Goal: Information Seeking & Learning: Learn about a topic

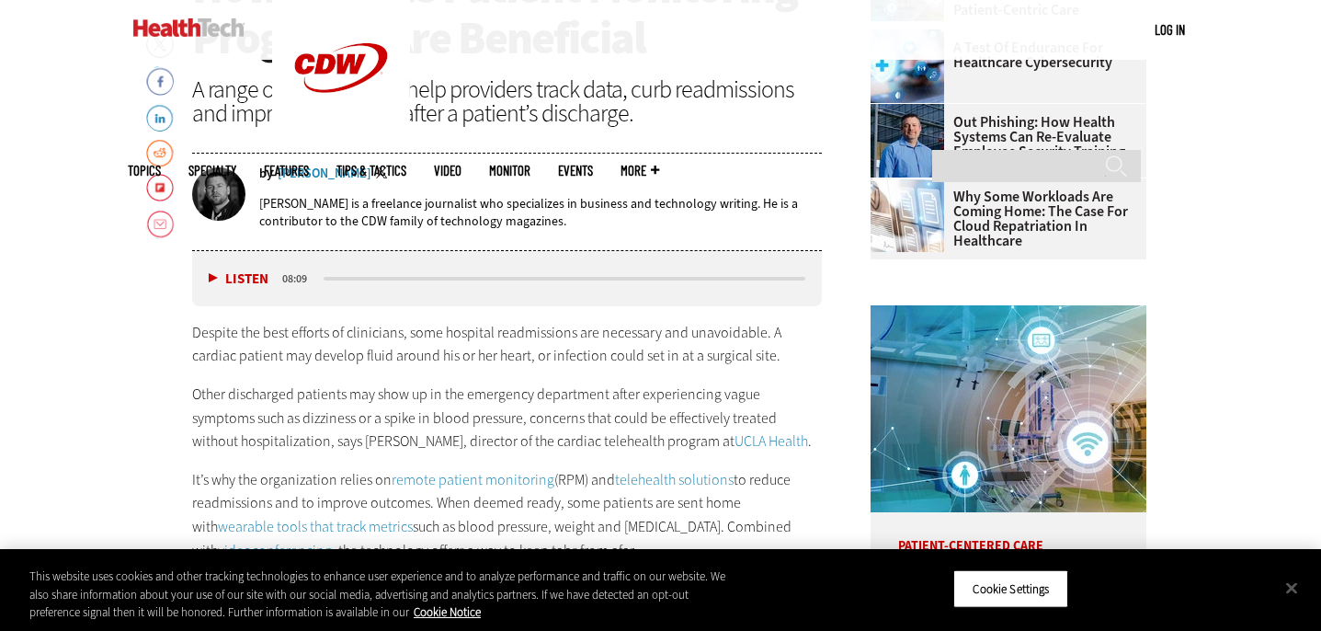
scroll to position [794, 0]
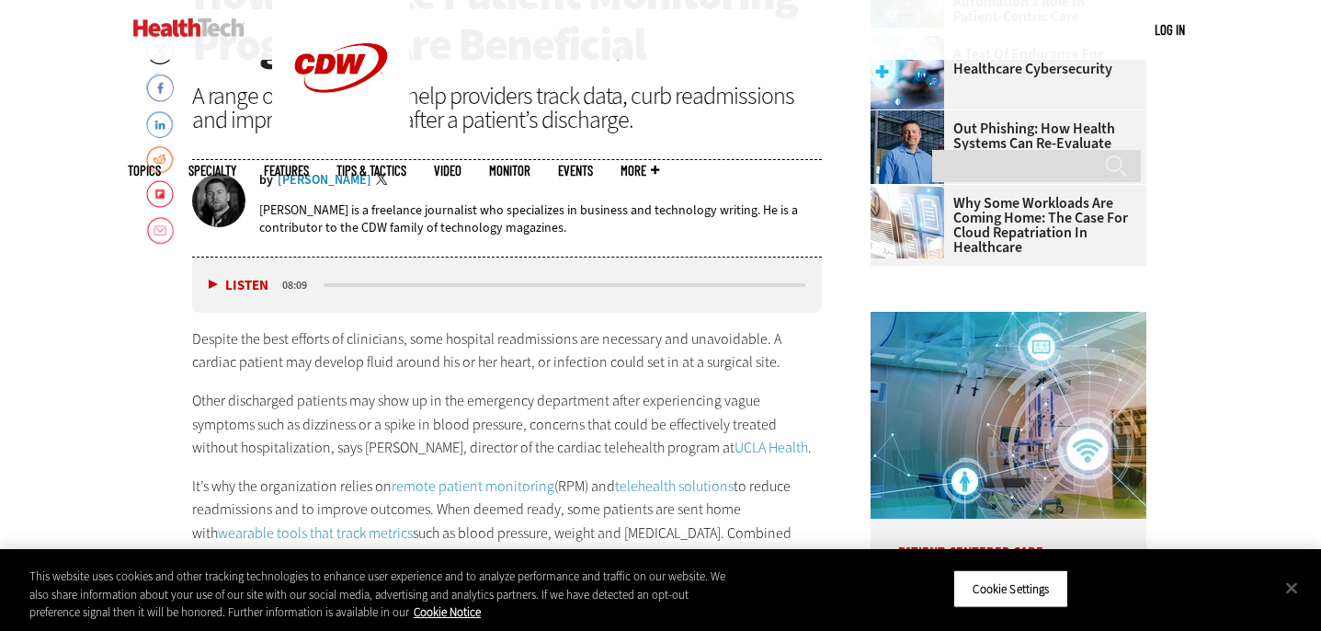
scroll to position [779, 0]
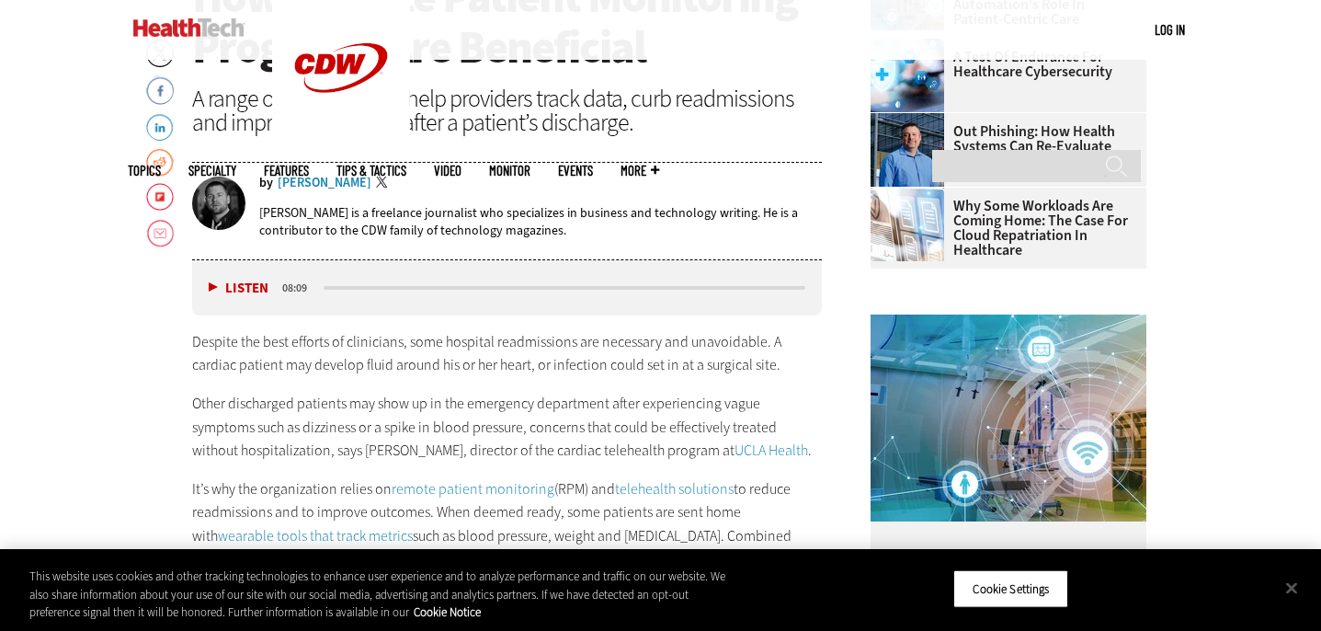
click at [471, 608] on link "Cookie Notice" at bounding box center [447, 612] width 67 height 16
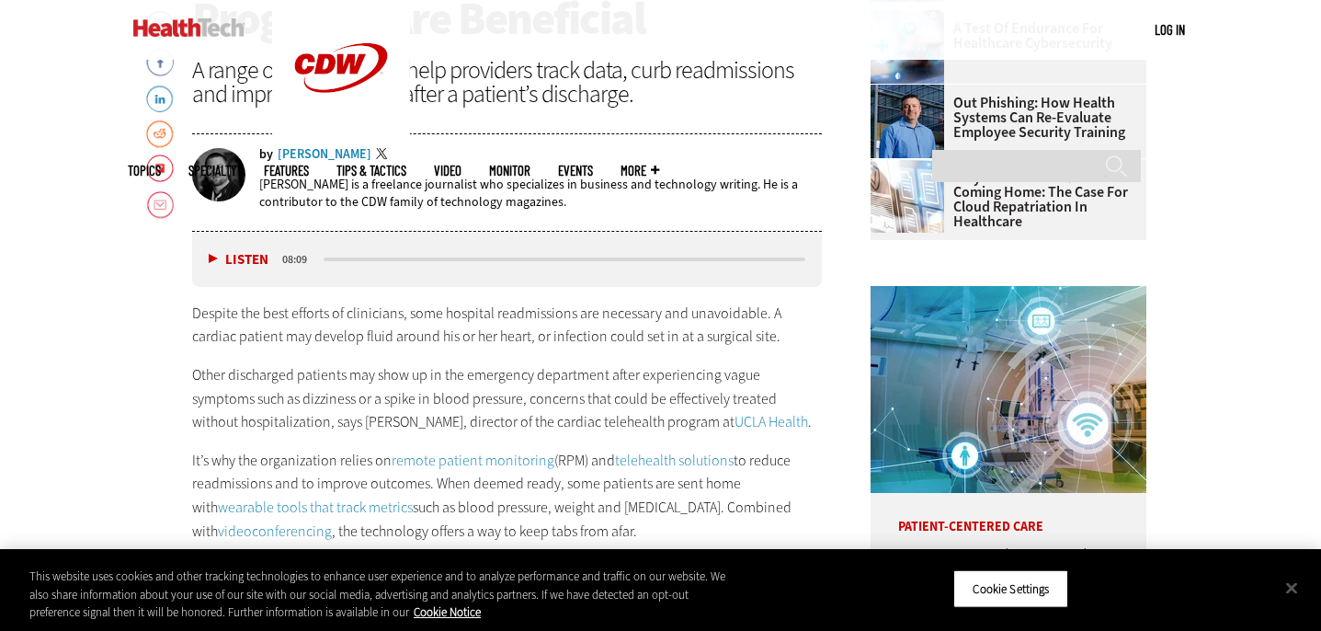
scroll to position [847, 0]
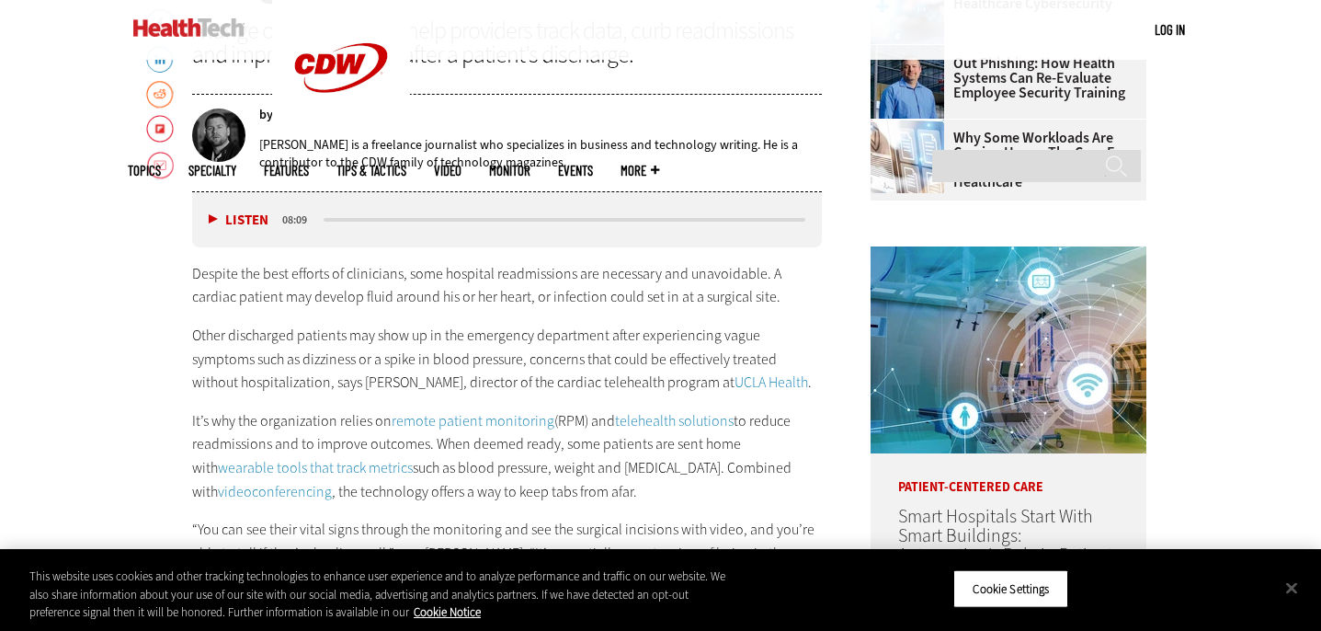
click at [567, 199] on div "Listen Pause 08:09" at bounding box center [507, 219] width 631 height 55
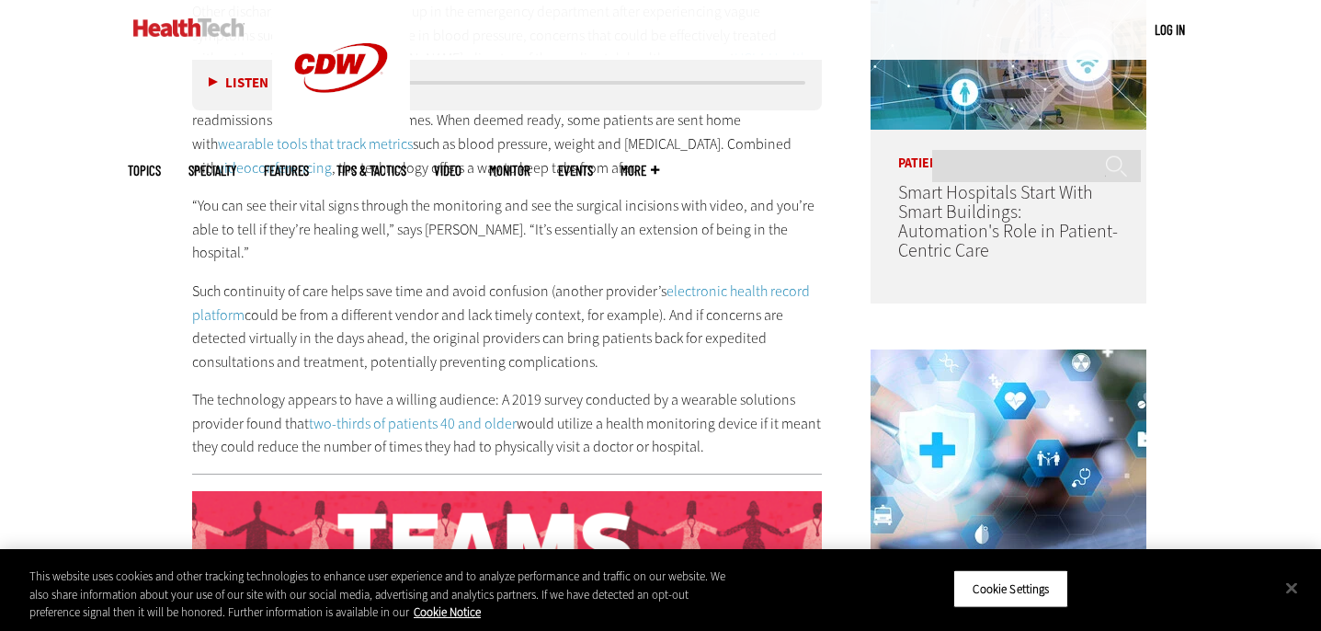
click at [567, 199] on p "“You can see their vital signs through the monitoring and see the surgical inci…" at bounding box center [507, 229] width 631 height 71
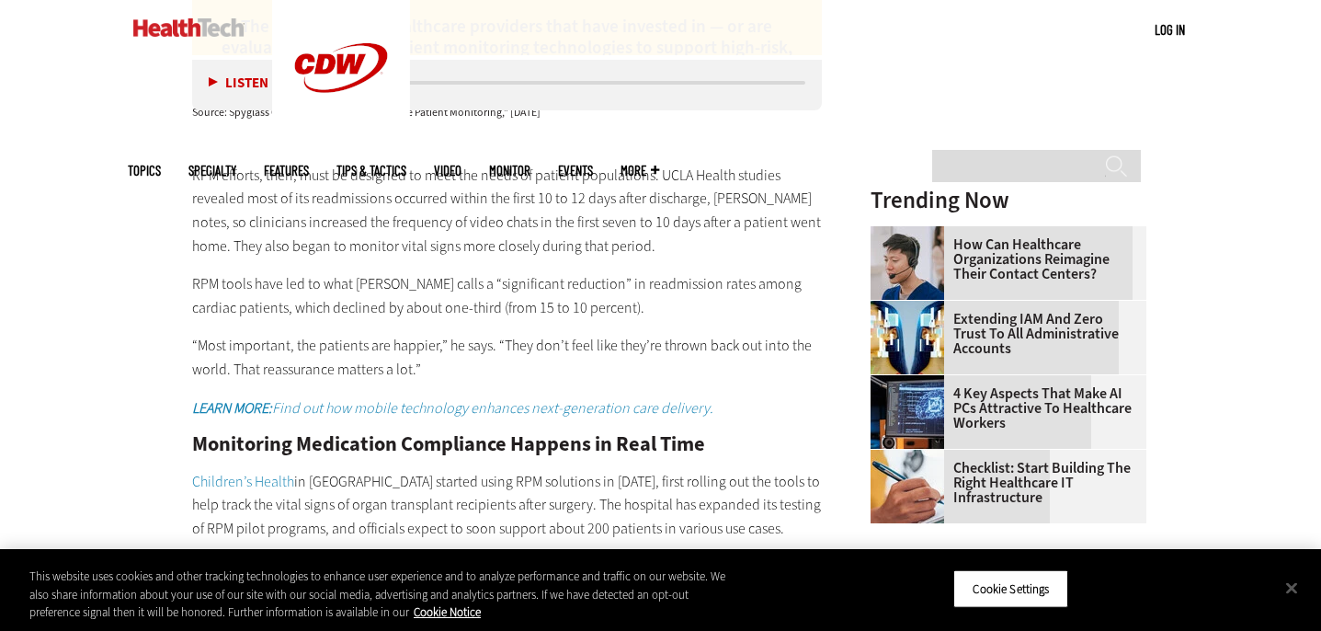
scroll to position [2448, 0]
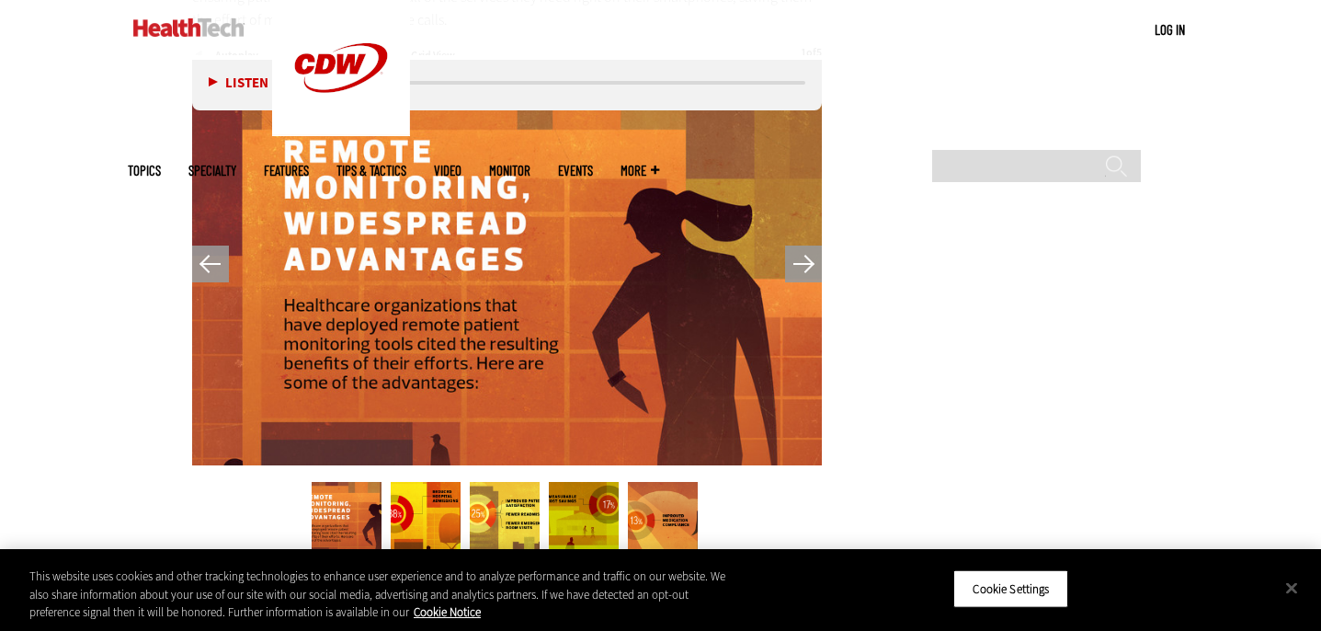
click at [324, 482] on img at bounding box center [347, 519] width 70 height 74
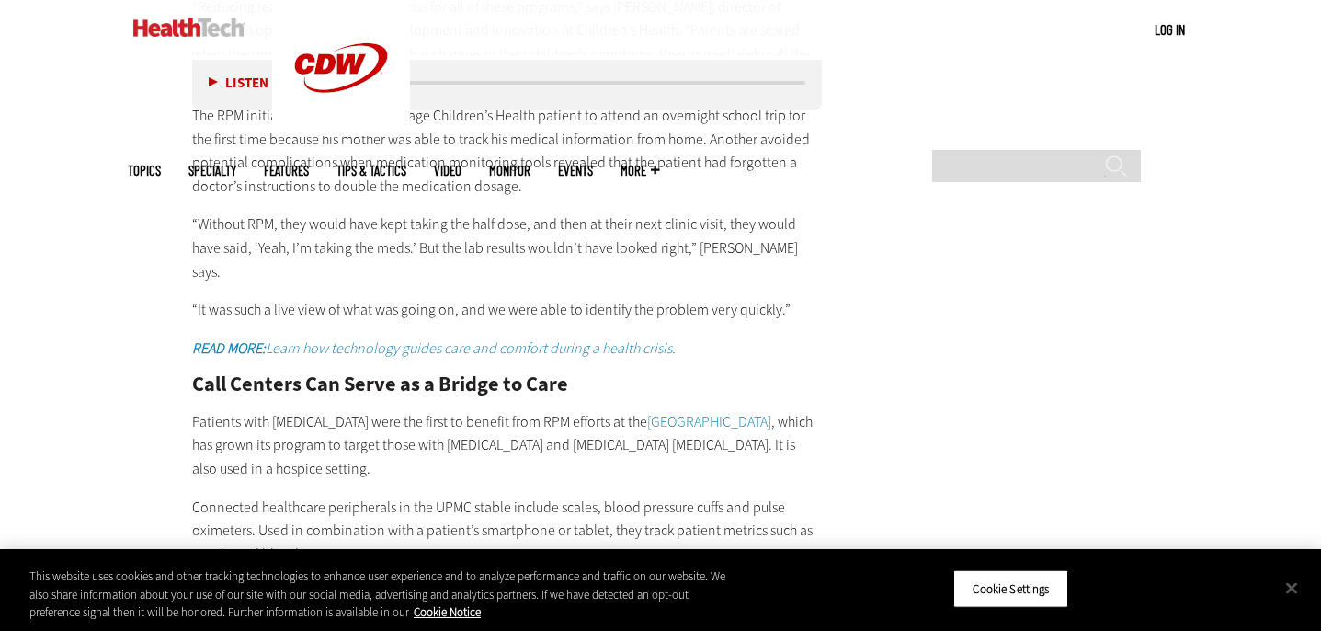
scroll to position [3779, 0]
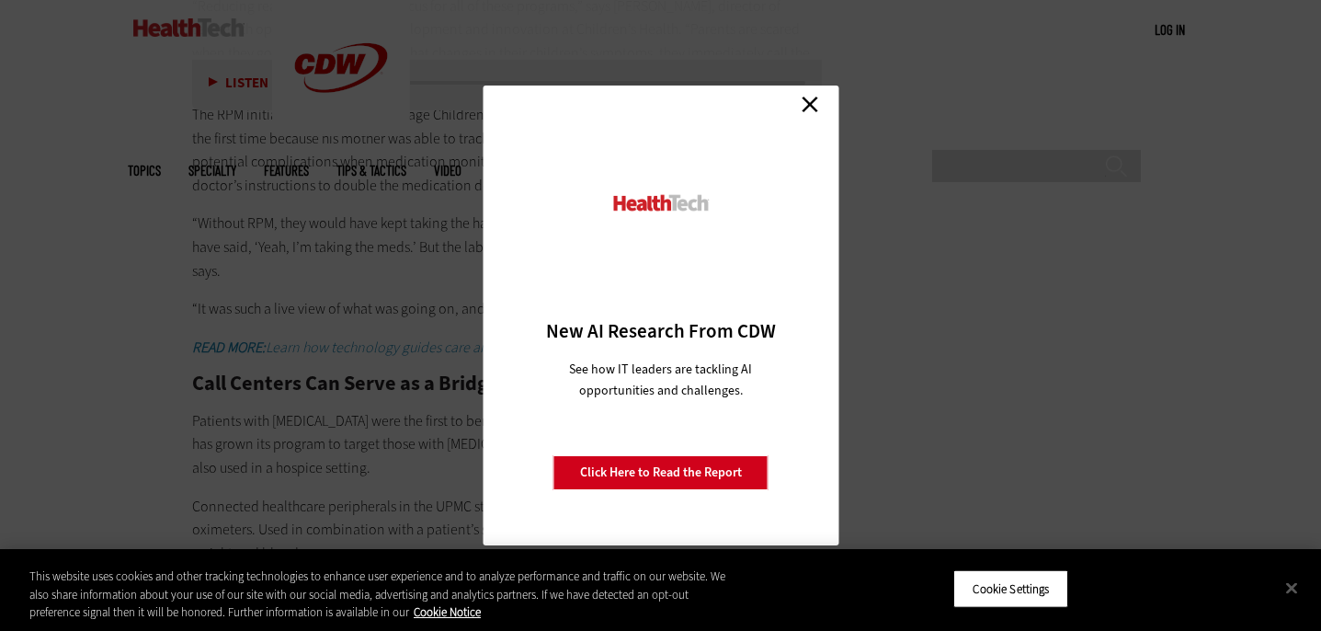
click at [822, 100] on link "Close" at bounding box center [810, 104] width 28 height 28
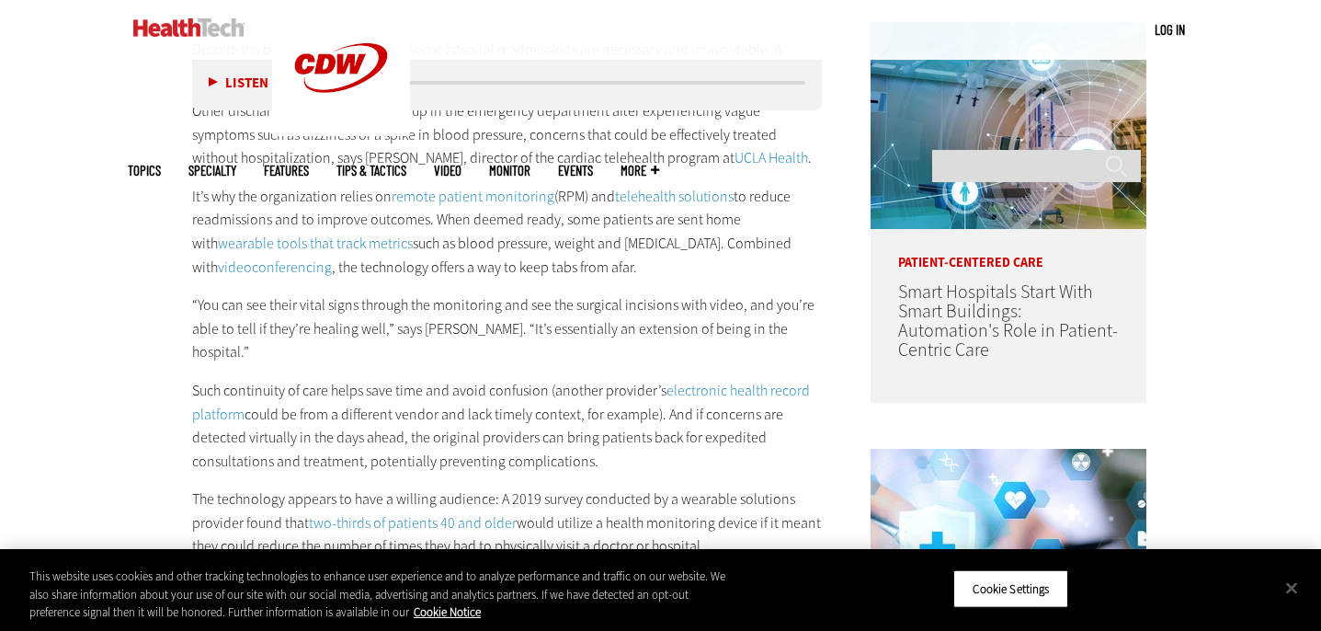
scroll to position [1081, 0]
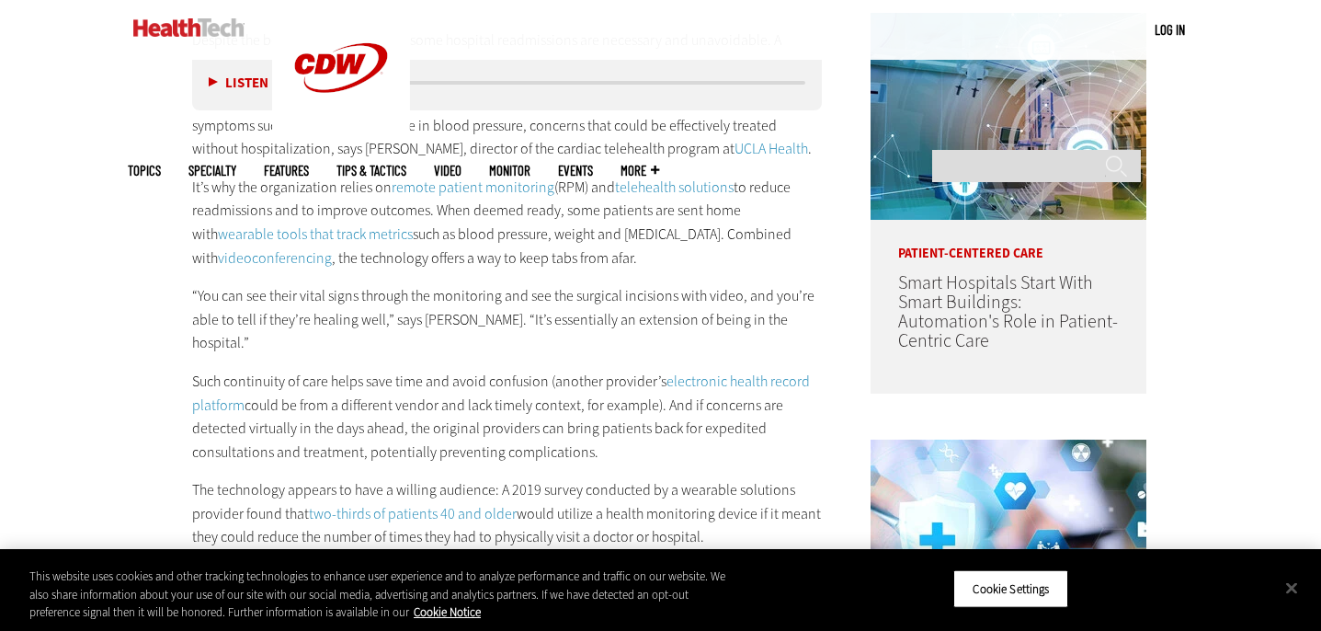
click at [572, 219] on p "It’s why the organization relies on remote patient monitoring (RPM) and telehea…" at bounding box center [507, 223] width 631 height 94
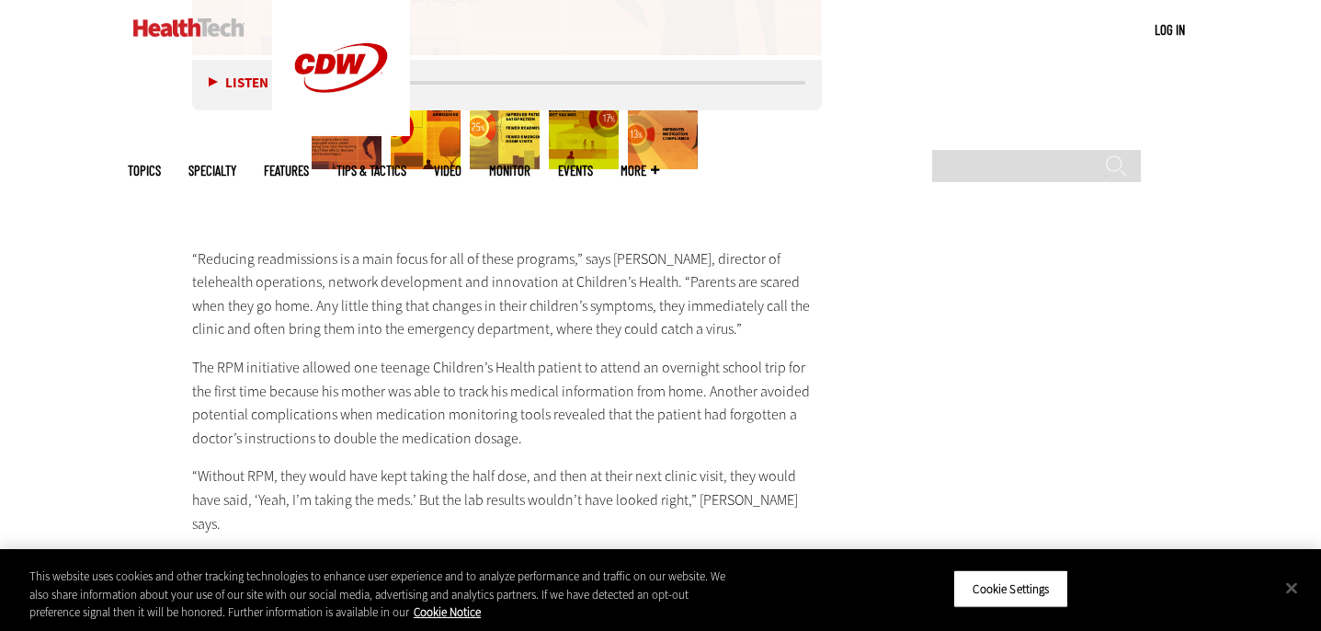
scroll to position [3541, 0]
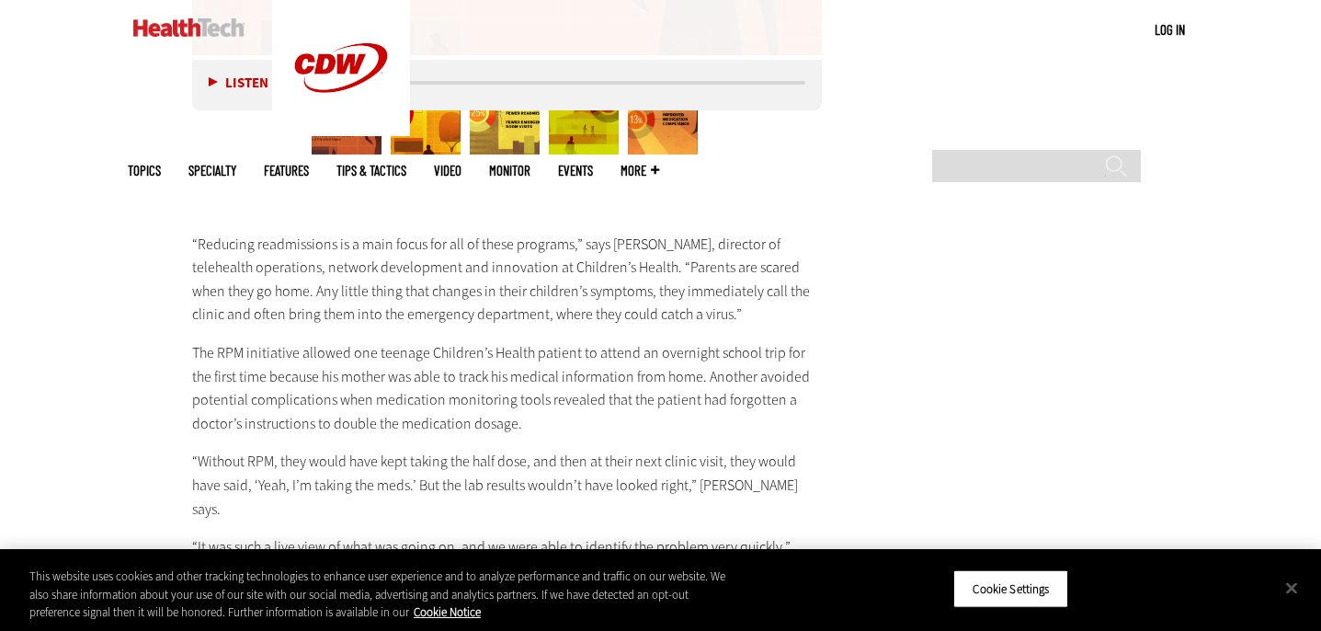
click at [458, 233] on p "“Reducing readmissions is a main focus for all of these programs,” says [PERSON…" at bounding box center [507, 280] width 631 height 94
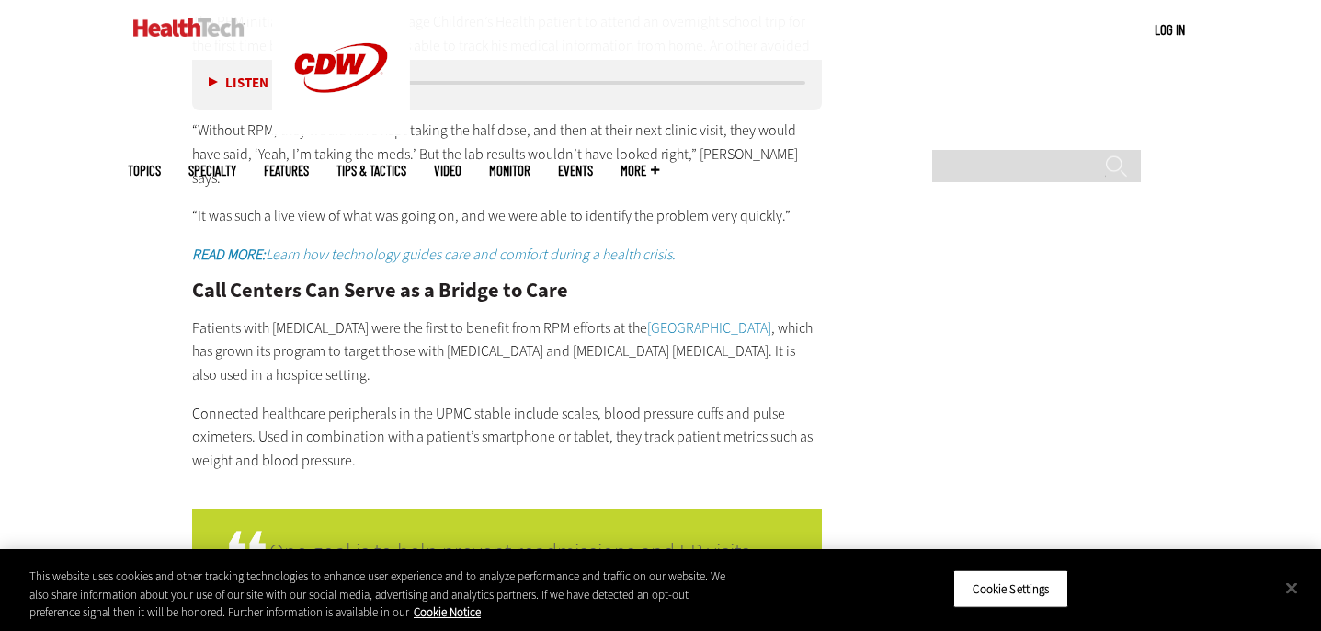
scroll to position [3875, 0]
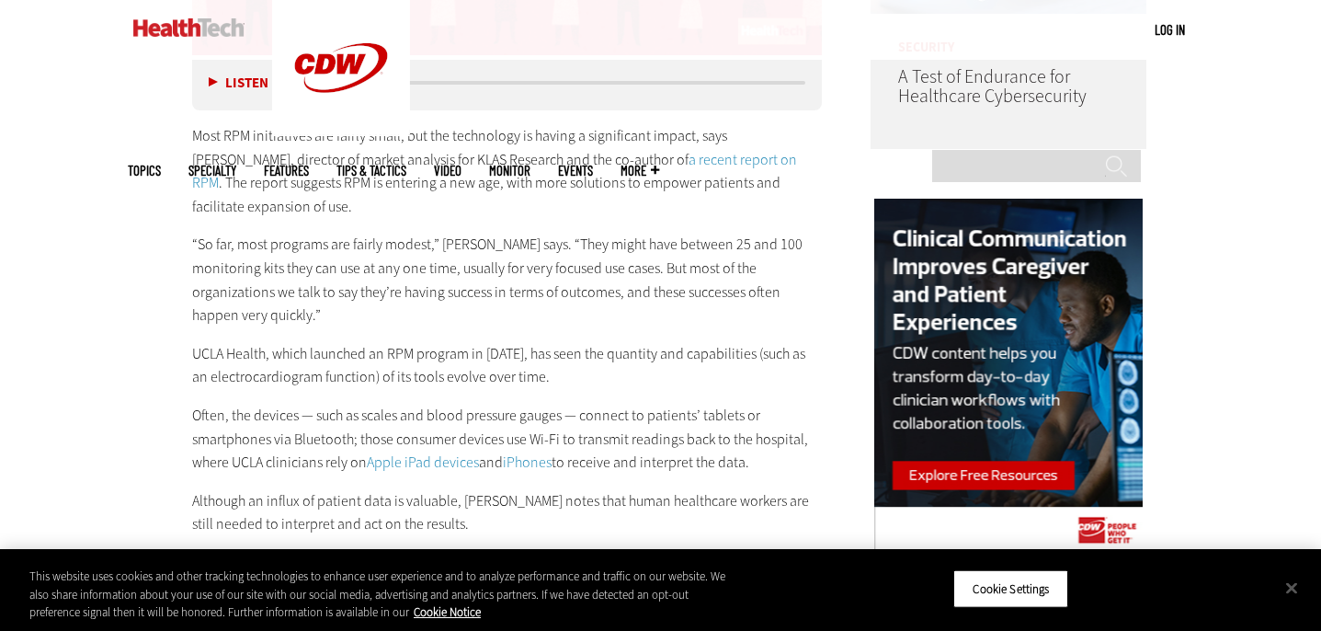
scroll to position [1703, 0]
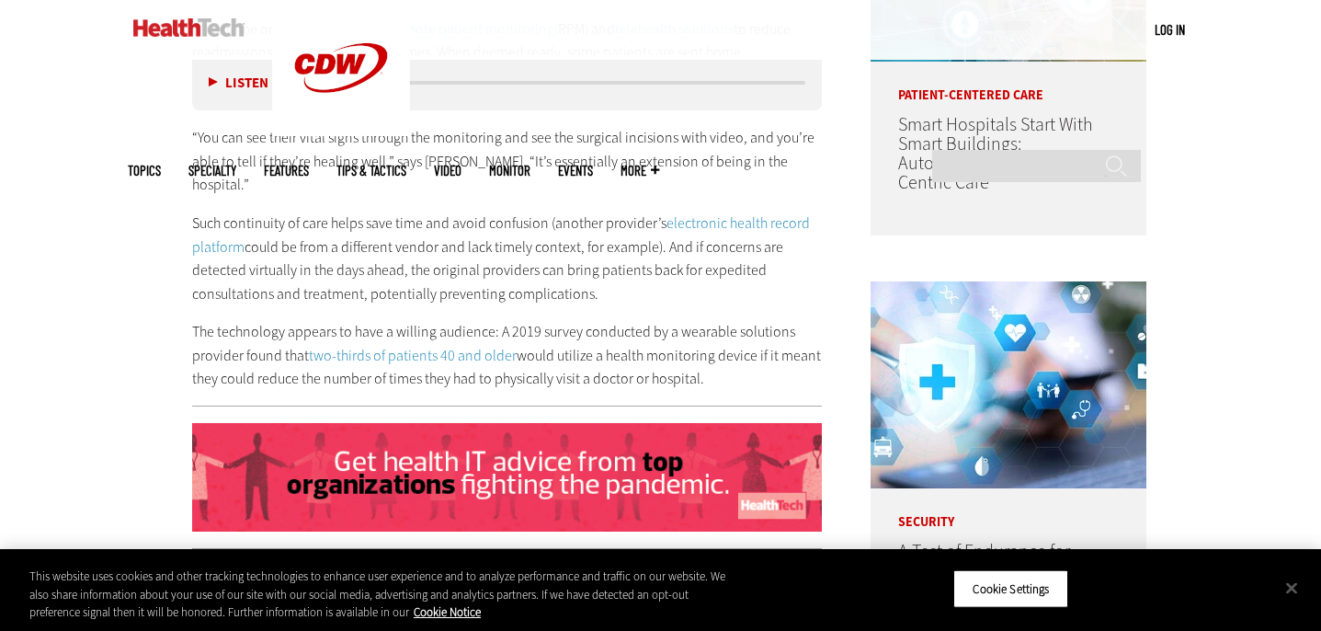
scroll to position [1241, 0]
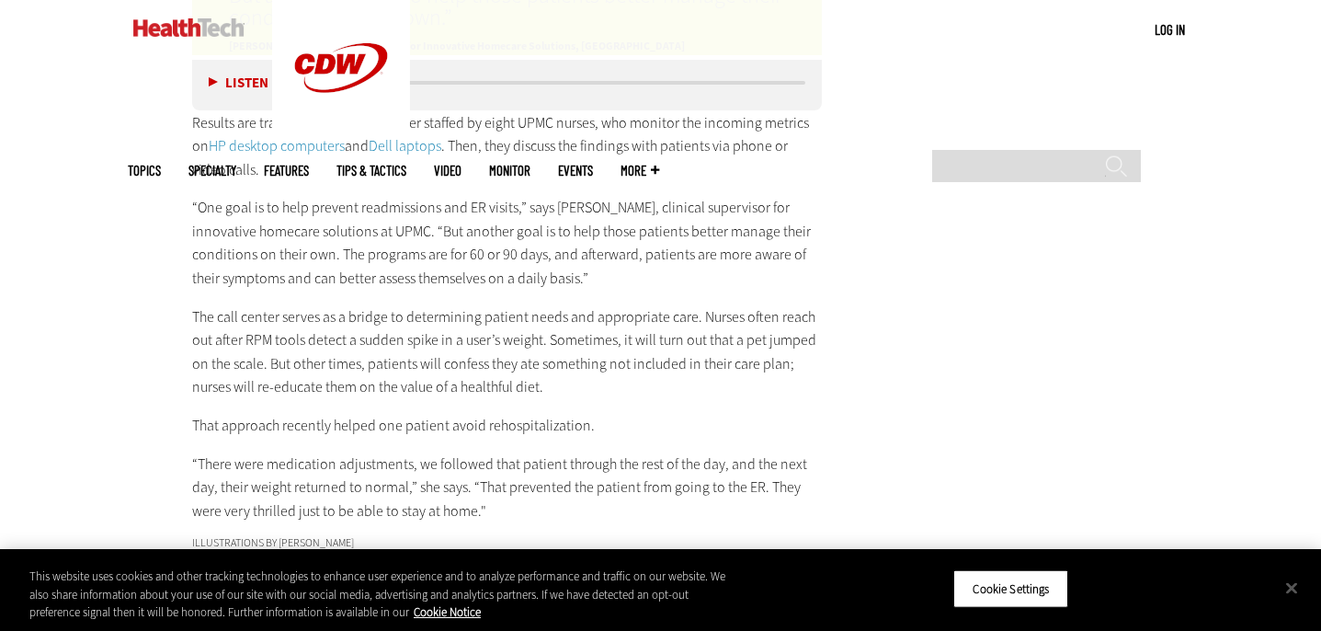
scroll to position [4449, 0]
click at [584, 197] on p "“One goal is to help prevent readmissions and ER visits,” says [PERSON_NAME], c…" at bounding box center [507, 244] width 631 height 94
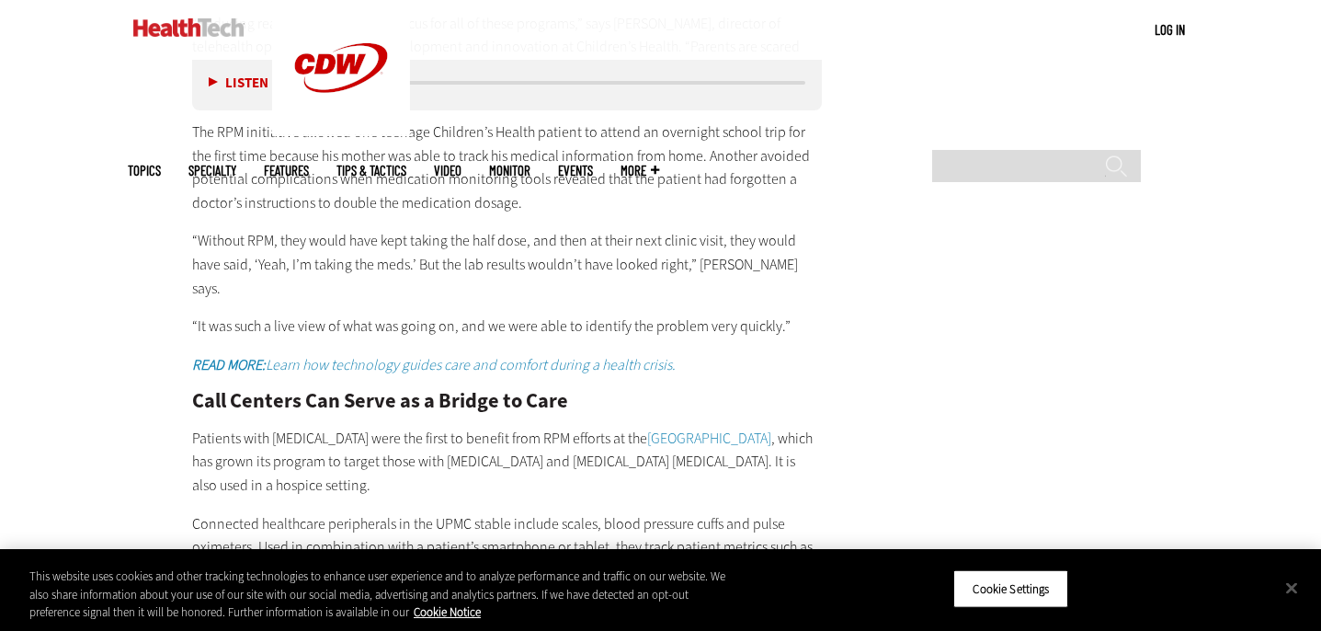
click at [585, 172] on div "“Reducing readmissions is a main focus for all of these programs,” says [PERSON…" at bounding box center [507, 297] width 631 height 571
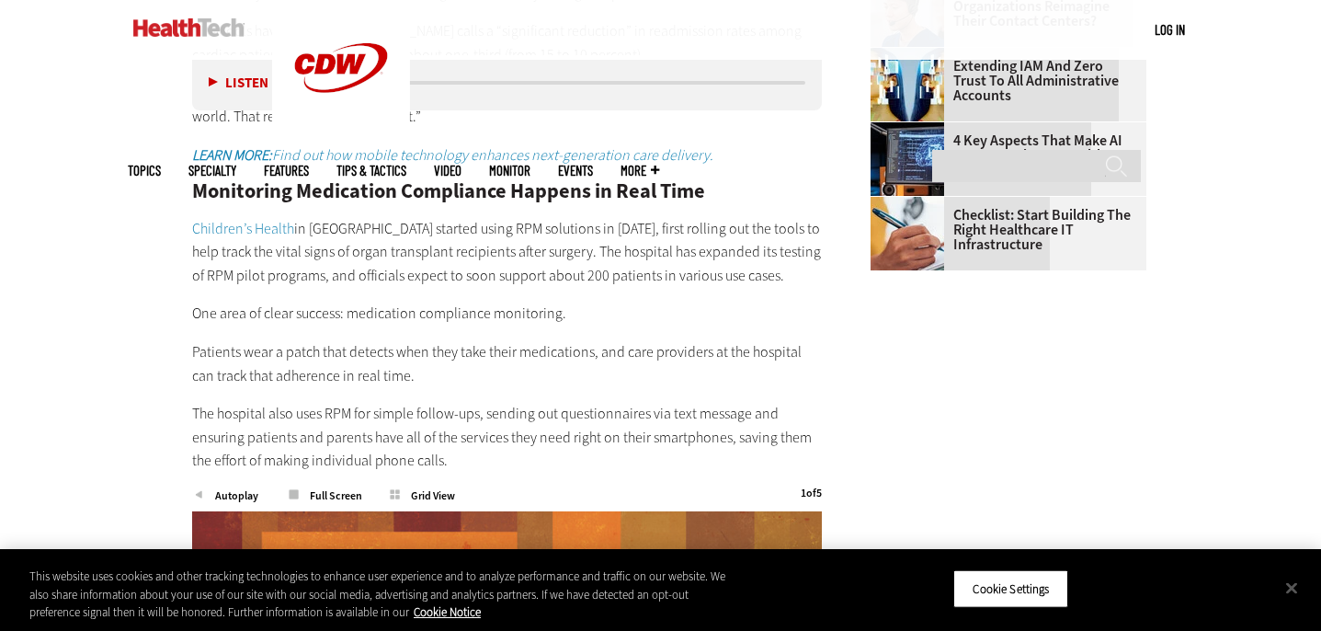
scroll to position [2700, 0]
click at [561, 71] on div "Listen Pause 08:09" at bounding box center [507, 82] width 631 height 55
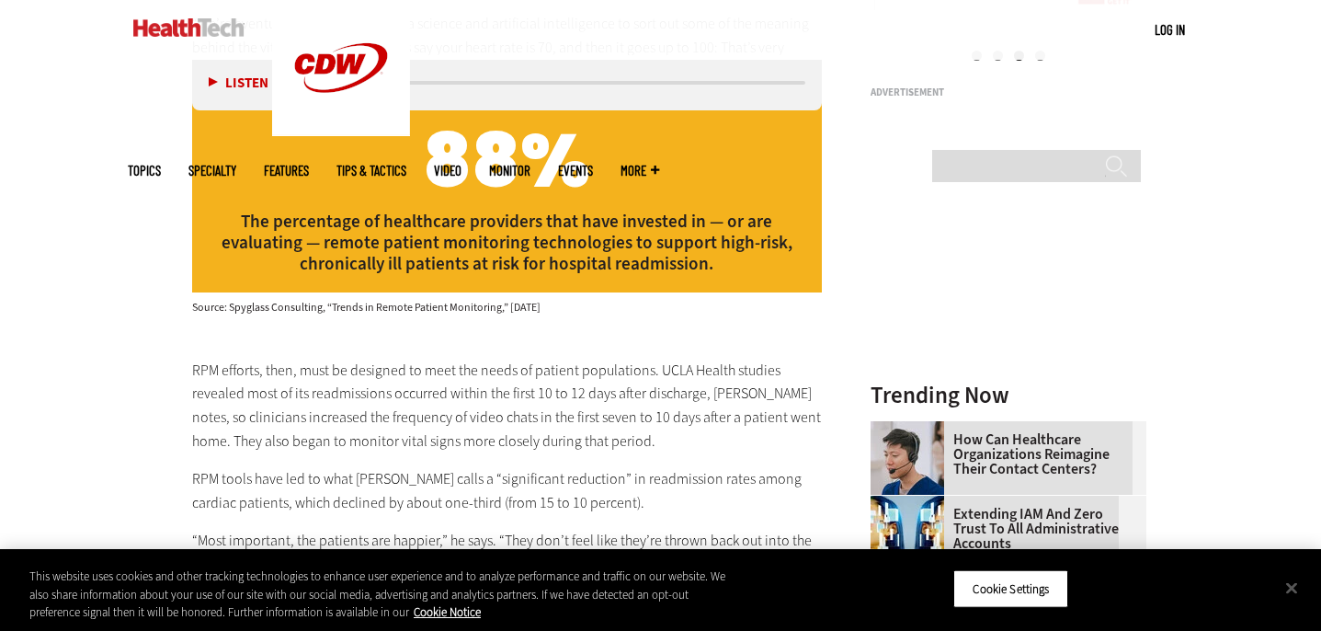
scroll to position [2251, 0]
click at [449, 211] on p "The percentage of healthcare providers that have invested in — or are evaluatin…" at bounding box center [507, 242] width 603 height 63
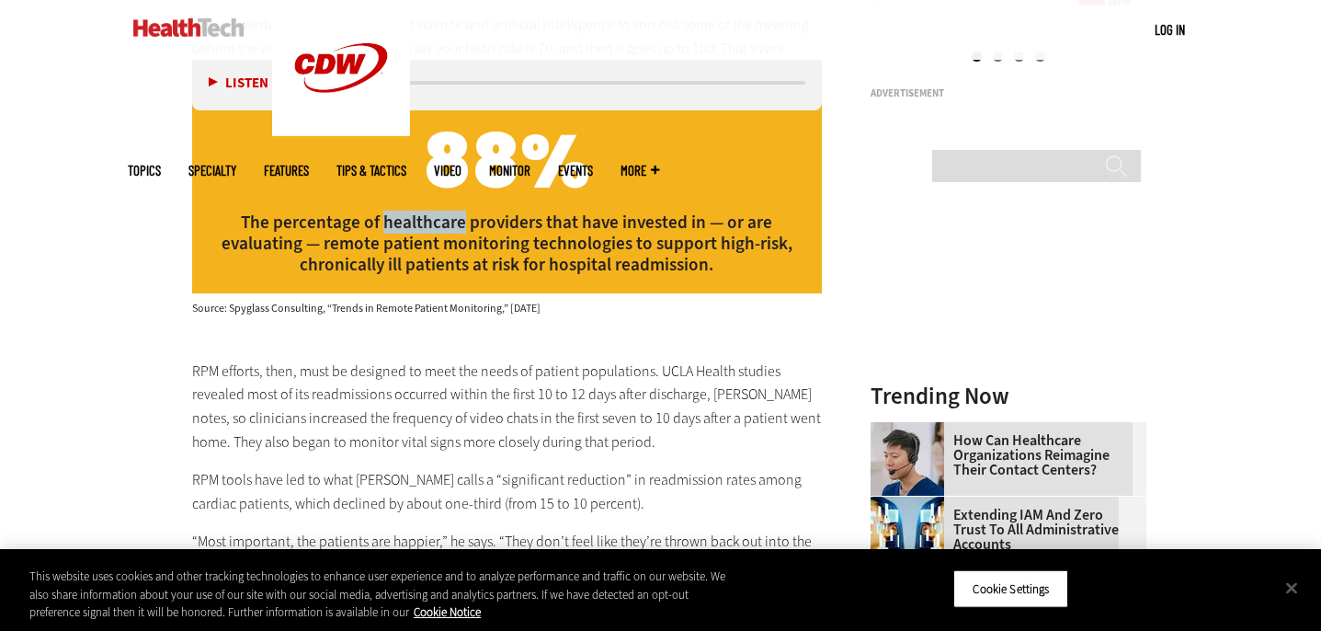
click at [449, 211] on p "The percentage of healthcare providers that have invested in — or are evaluatin…" at bounding box center [507, 242] width 603 height 63
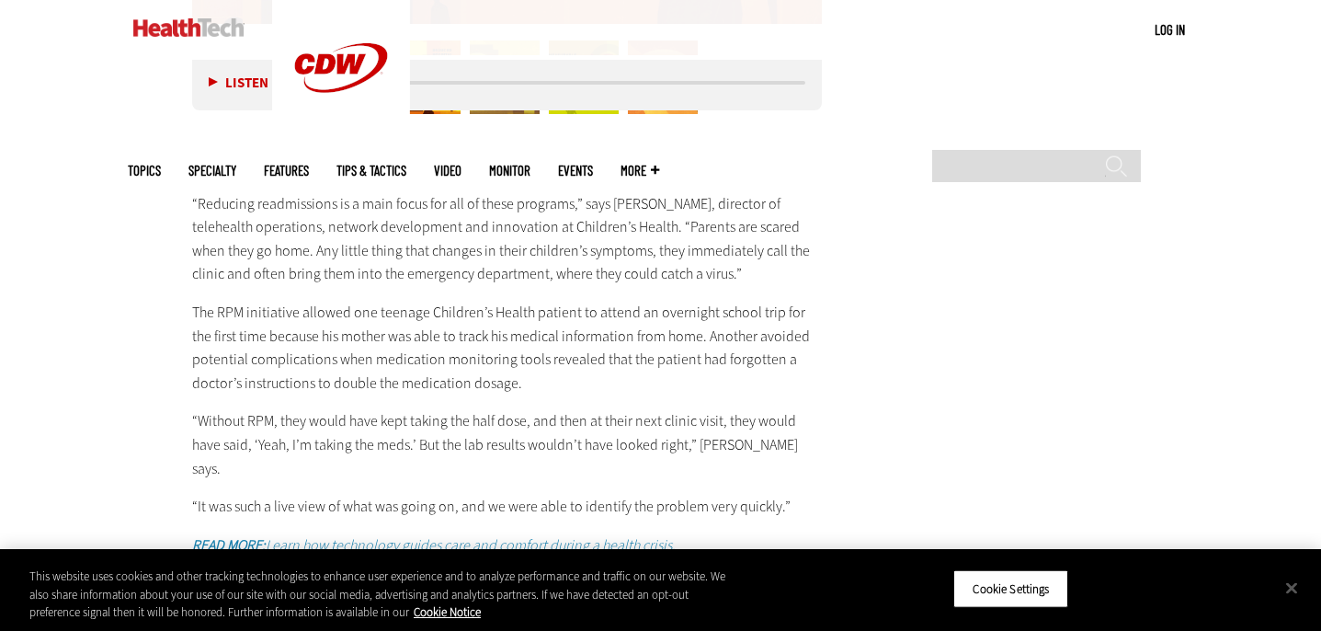
scroll to position [3584, 0]
click at [638, 298] on p "The RPM initiative allowed one ­teenage Children’s Health patient to attend an …" at bounding box center [507, 345] width 631 height 94
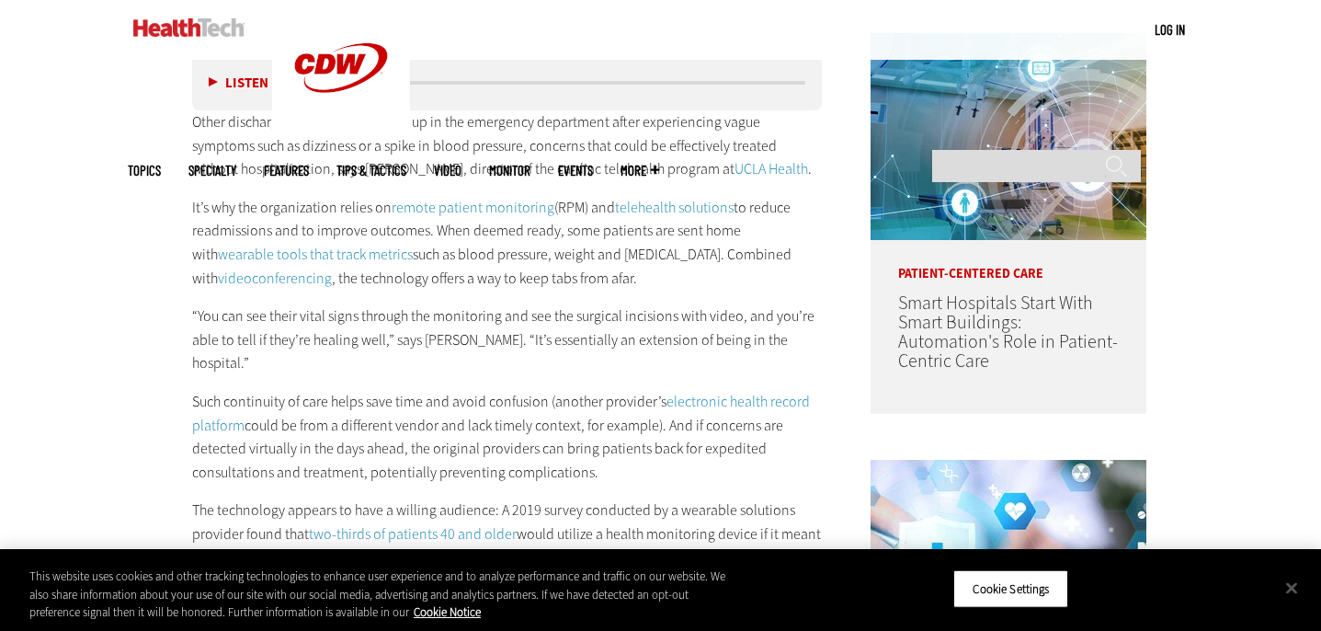
scroll to position [1063, 0]
click at [388, 268] on p "It’s why the organization relies on remote patient monitoring (RPM) and telehea…" at bounding box center [507, 241] width 631 height 94
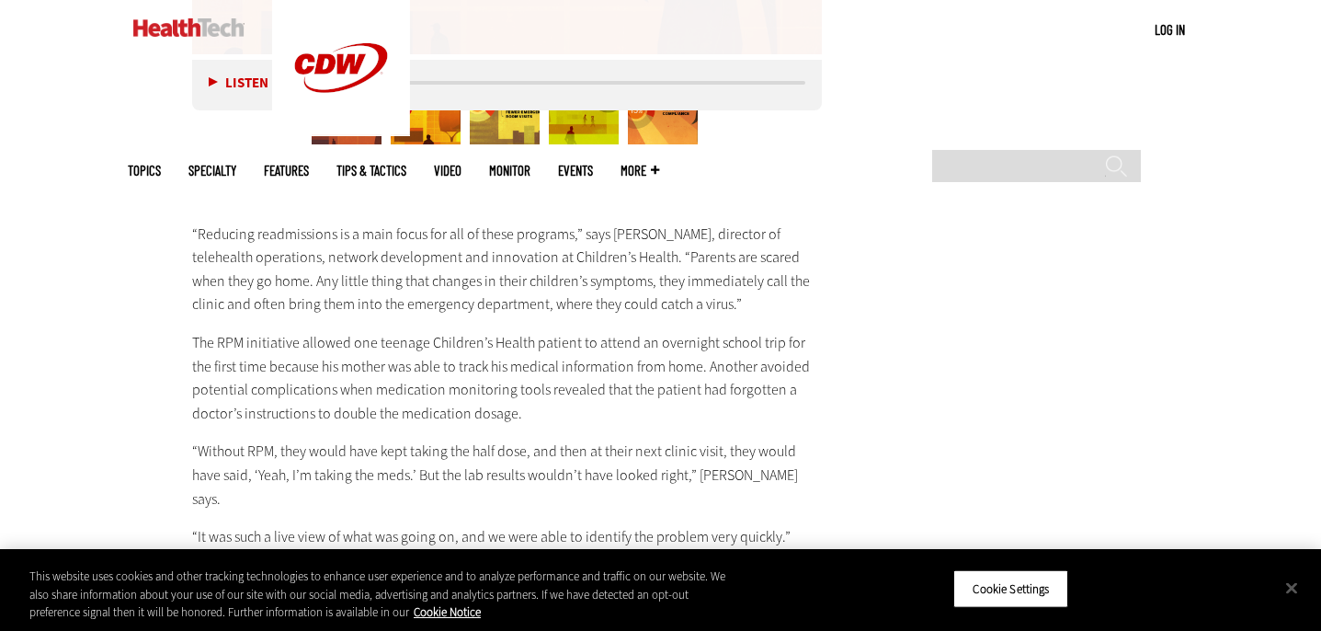
scroll to position [3553, 0]
